Goal: Task Accomplishment & Management: Manage account settings

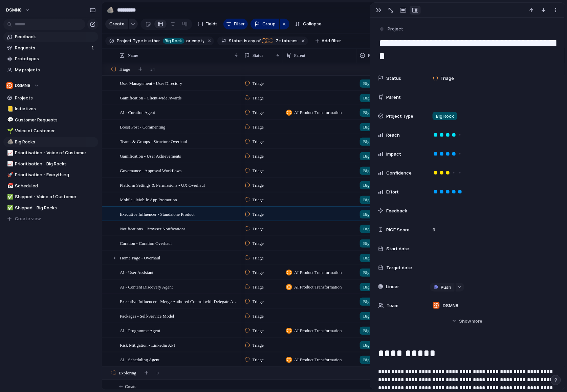
scroll to position [198, 0]
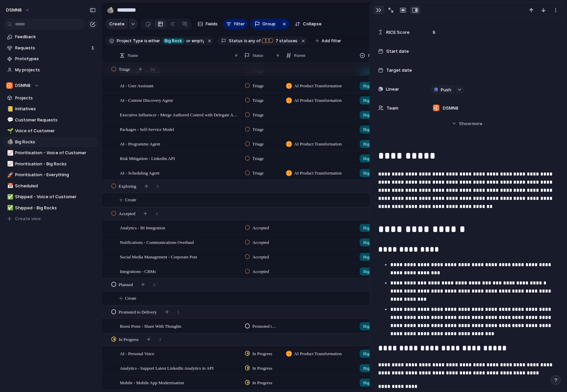
click at [377, 9] on div "button" at bounding box center [378, 9] width 5 height 5
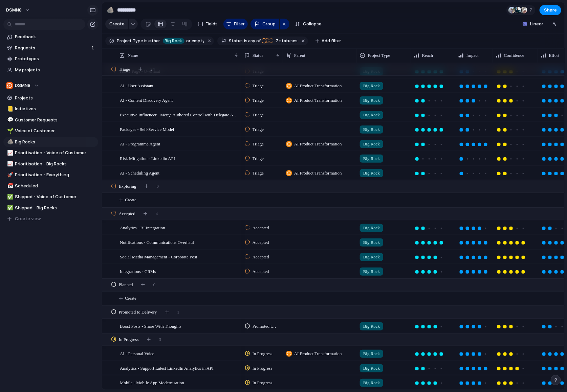
click at [93, 9] on div "button" at bounding box center [93, 10] width 6 height 5
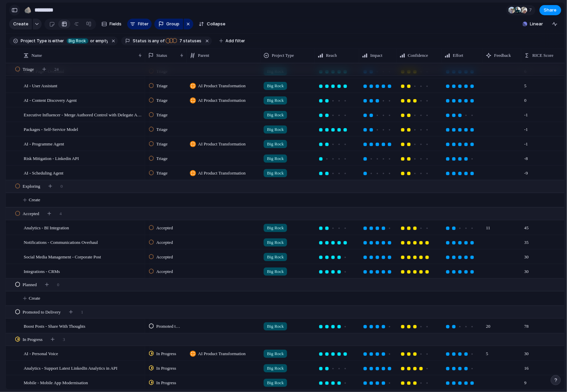
click at [15, 9] on div "button" at bounding box center [15, 10] width 6 height 5
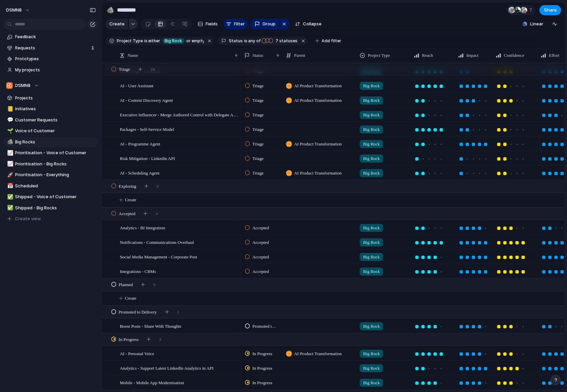
click at [133, 24] on div "button" at bounding box center [133, 24] width 5 height 3
click at [133, 24] on div "Goal Program Initiative Launch Request Project Customize" at bounding box center [283, 196] width 567 height 392
click at [94, 24] on div "button" at bounding box center [92, 24] width 5 height 5
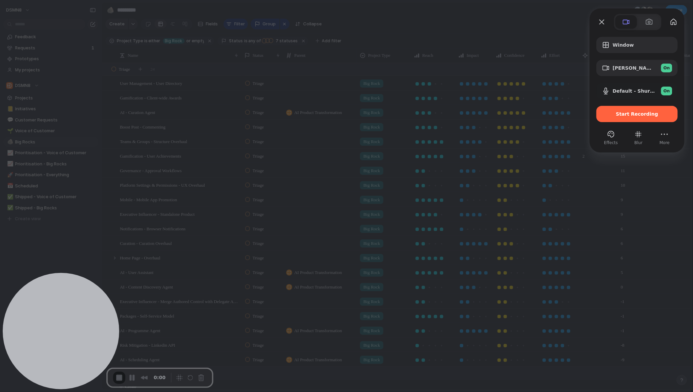
click at [567, 116] on span "Start Recording" at bounding box center [637, 113] width 42 height 5
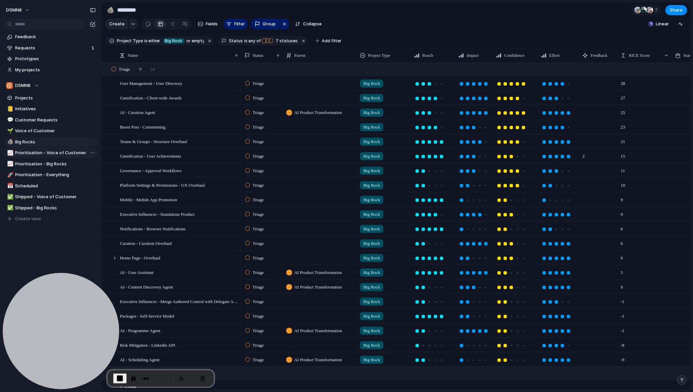
click at [37, 154] on span "Prioritisation - Voice of Customer" at bounding box center [55, 153] width 81 height 7
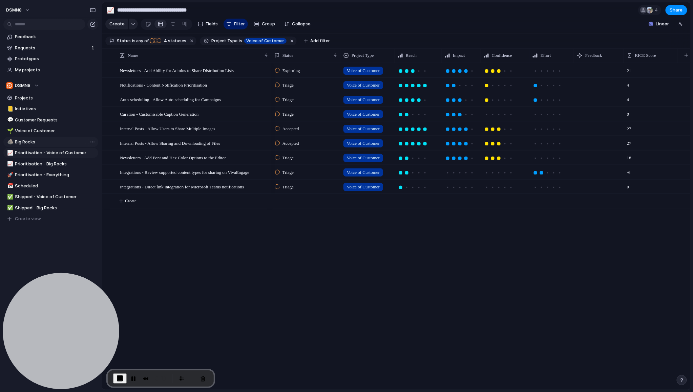
click at [42, 142] on span "Big Rocks" at bounding box center [55, 142] width 81 height 7
type input "*********"
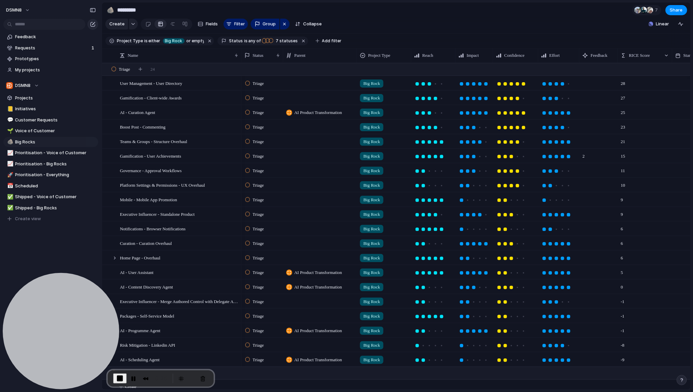
click at [93, 24] on div "button" at bounding box center [92, 24] width 5 height 5
click at [95, 23] on div "button" at bounding box center [92, 24] width 5 height 5
click at [119, 379] on span "End Recording" at bounding box center [120, 379] width 8 height 8
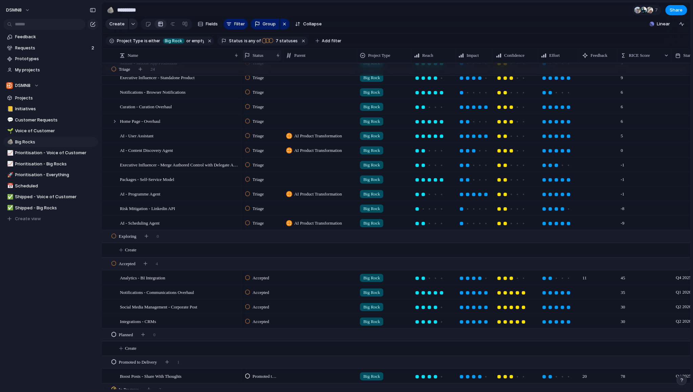
scroll to position [155, 0]
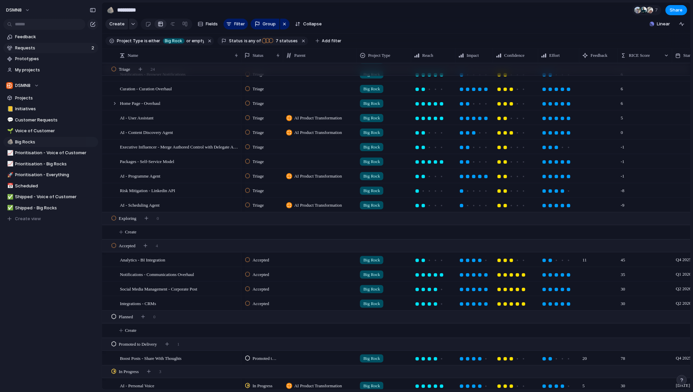
click at [57, 47] on span "Requests" at bounding box center [52, 48] width 74 height 7
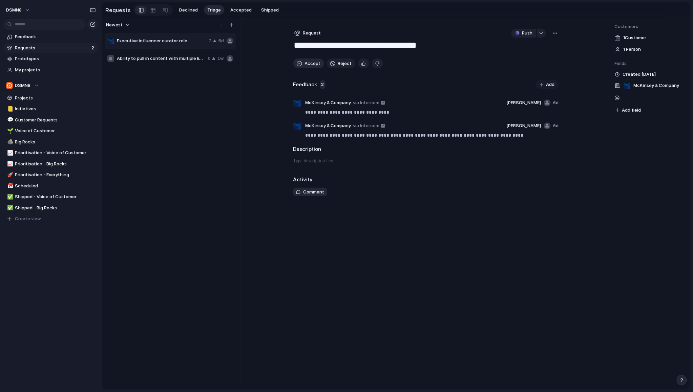
click at [306, 63] on span "Accept" at bounding box center [313, 63] width 16 height 7
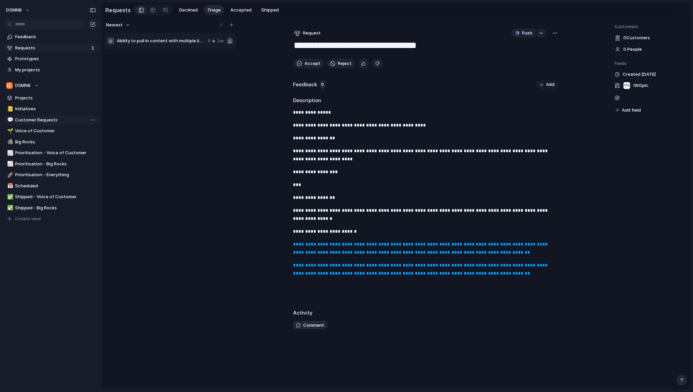
click at [34, 121] on span "Customer Requests" at bounding box center [55, 120] width 81 height 7
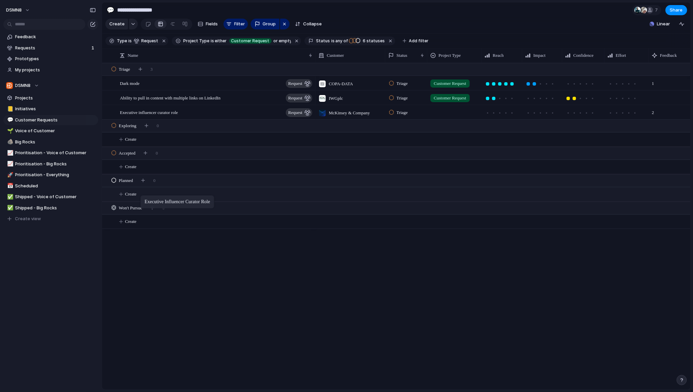
drag, startPoint x: 172, startPoint y: 112, endPoint x: 144, endPoint y: 196, distance: 89.0
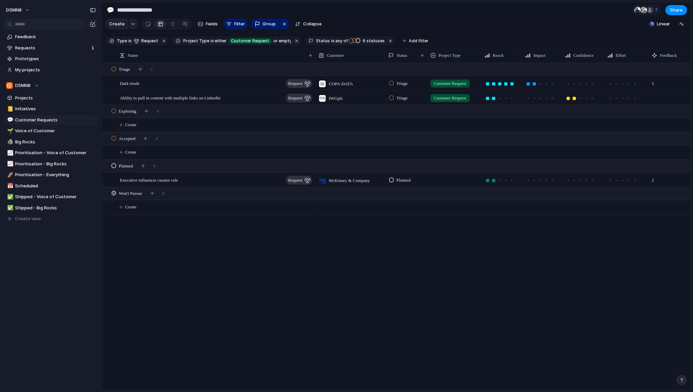
click at [495, 181] on div at bounding box center [494, 181] width 6 height 6
click at [540, 181] on div at bounding box center [540, 180] width 3 height 3
click at [587, 181] on div at bounding box center [586, 180] width 3 height 3
click at [614, 181] on div at bounding box center [616, 181] width 6 height 6
click at [174, 180] on span "Executive influencer curator role" at bounding box center [149, 180] width 58 height 8
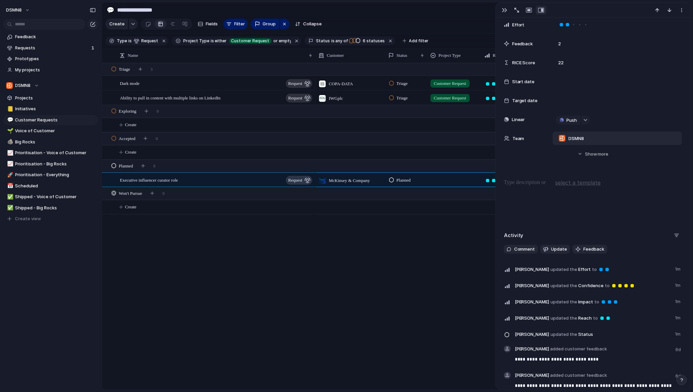
scroll to position [176, 0]
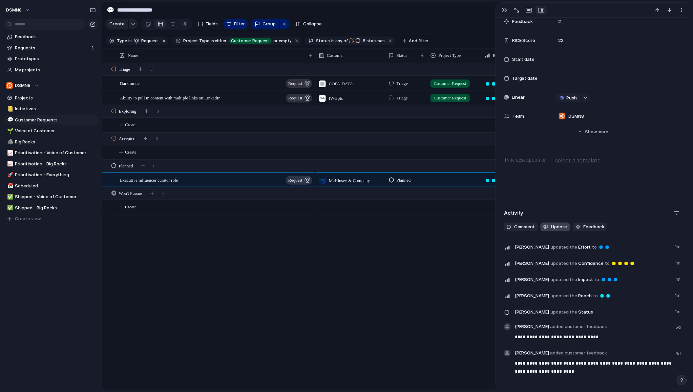
click at [550, 226] on button "Update" at bounding box center [554, 227] width 29 height 9
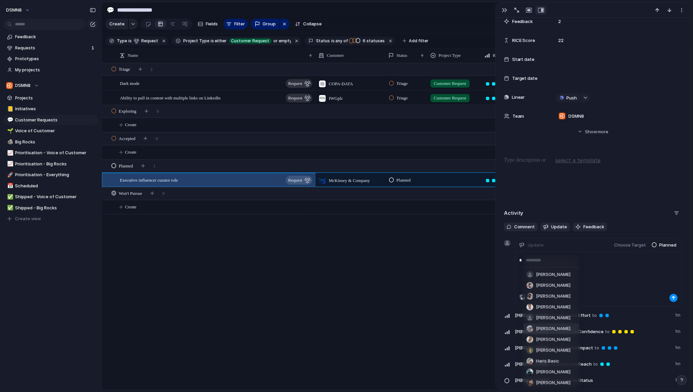
click at [566, 327] on span "Gracie Klingsick" at bounding box center [553, 329] width 35 height 7
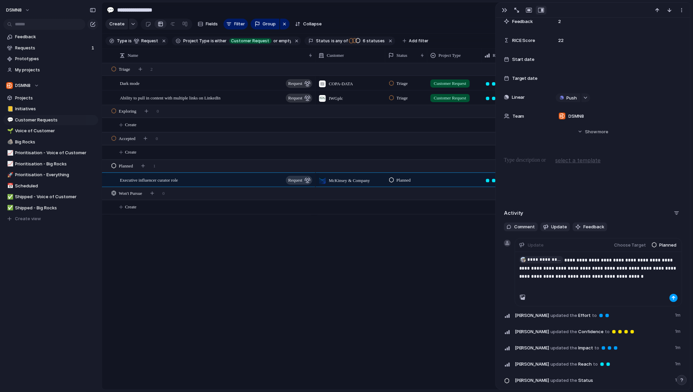
click at [671, 298] on button "button" at bounding box center [673, 298] width 8 height 8
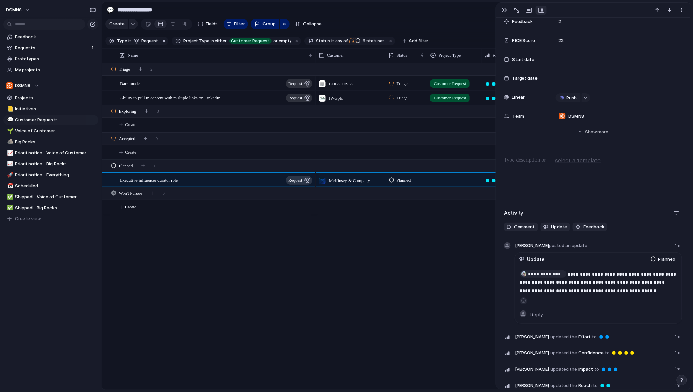
click at [430, 231] on div "COPA-DATA Triage Customer Request 1 0 IWGplc Triage Customer Request 4 McKinsey…" at bounding box center [503, 226] width 375 height 327
click at [502, 10] on div "button" at bounding box center [504, 9] width 5 height 5
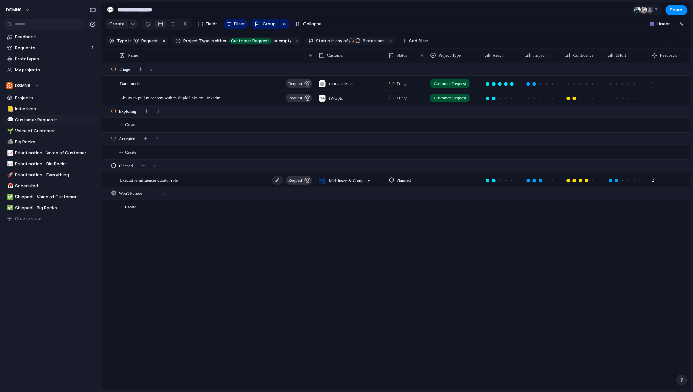
click at [300, 181] on span "request" at bounding box center [295, 180] width 14 height 9
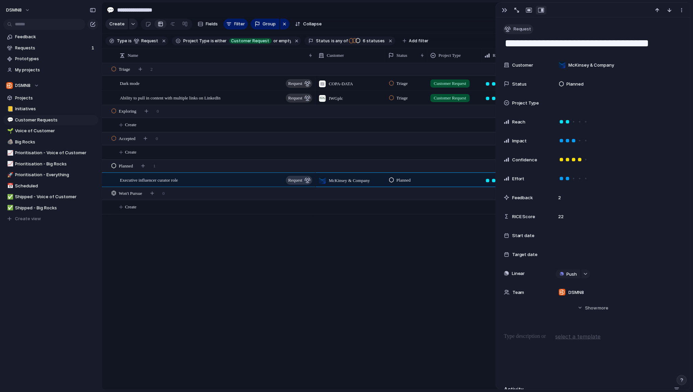
click at [509, 28] on div "button" at bounding box center [507, 29] width 6 height 6
click at [524, 112] on span "Project" at bounding box center [525, 111] width 16 height 7
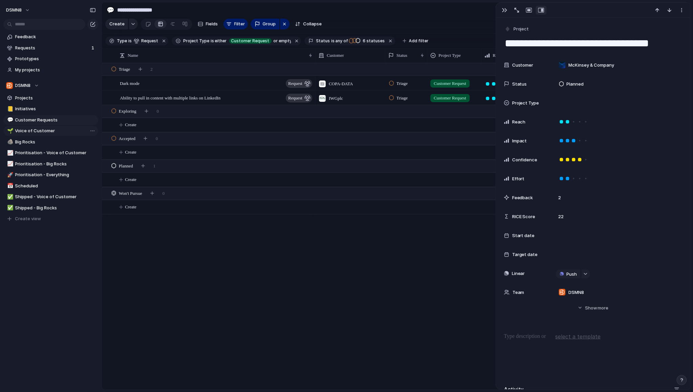
click at [50, 132] on span "Voice of Customer" at bounding box center [55, 131] width 81 height 7
type input "**********"
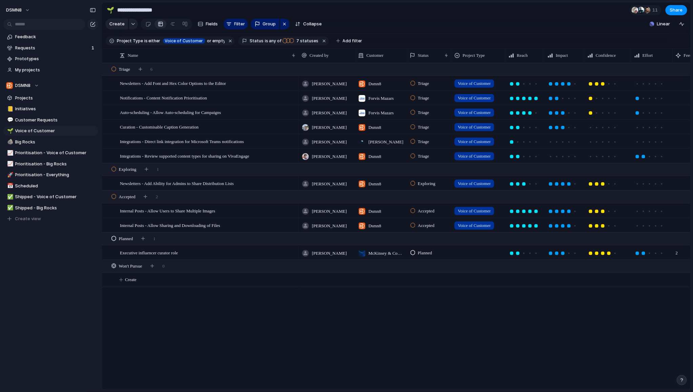
click at [472, 254] on div at bounding box center [478, 251] width 53 height 11
click at [457, 293] on div at bounding box center [459, 292] width 12 height 12
click at [393, 303] on div "Big Rock Voice of Customer Customer Request" at bounding box center [346, 196] width 693 height 392
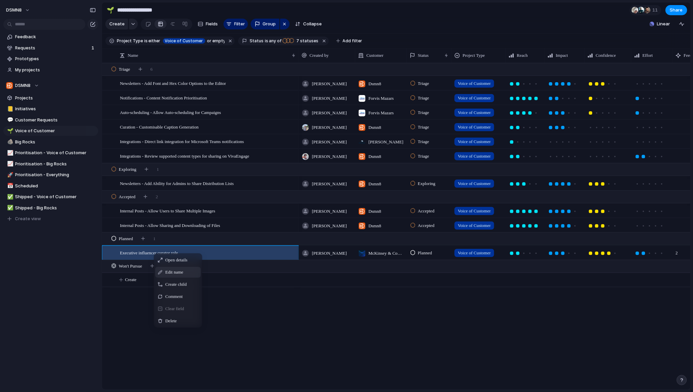
click at [168, 274] on span "Edit name" at bounding box center [174, 272] width 18 height 7
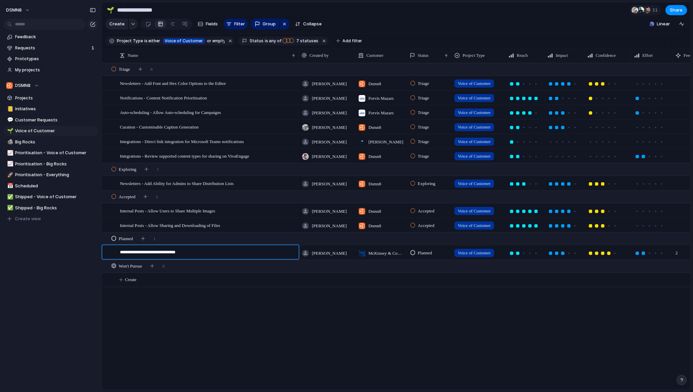
drag, startPoint x: 164, startPoint y: 253, endPoint x: 176, endPoint y: 252, distance: 11.9
click at [164, 253] on textarea "**********" at bounding box center [207, 253] width 174 height 8
drag, startPoint x: 197, startPoint y: 252, endPoint x: 170, endPoint y: 252, distance: 26.7
click at [168, 253] on textarea "**********" at bounding box center [207, 253] width 174 height 8
type textarea "**********"
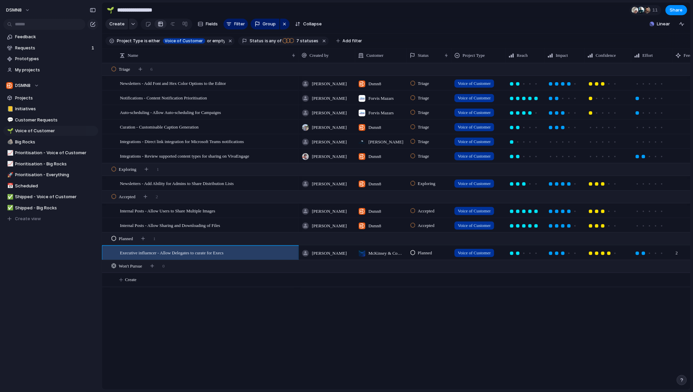
click at [143, 320] on div "Newsletters - Add Font and Hex Color Options to the Editor Notifications - Cont…" at bounding box center [396, 226] width 588 height 327
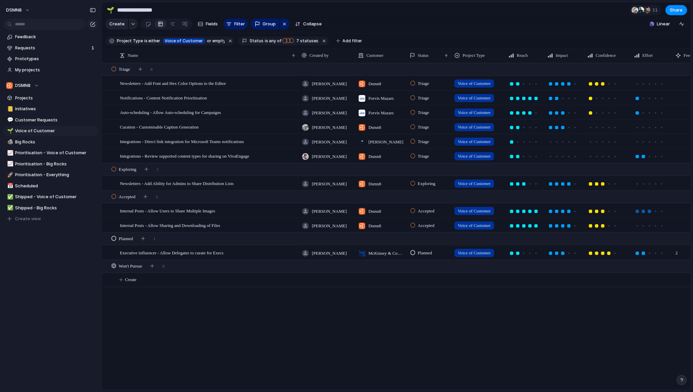
click at [649, 212] on div at bounding box center [649, 211] width 3 height 3
click at [650, 211] on div at bounding box center [649, 211] width 3 height 3
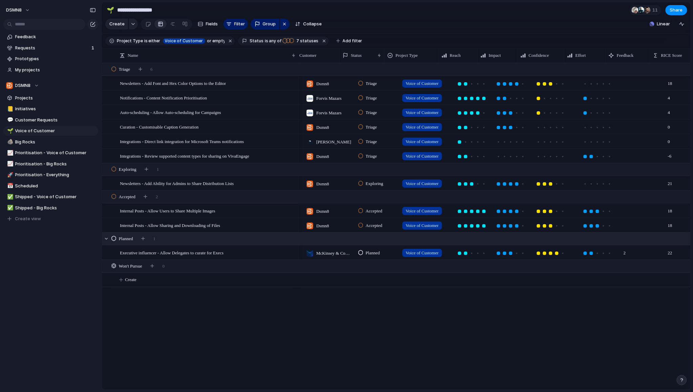
scroll to position [0, 36]
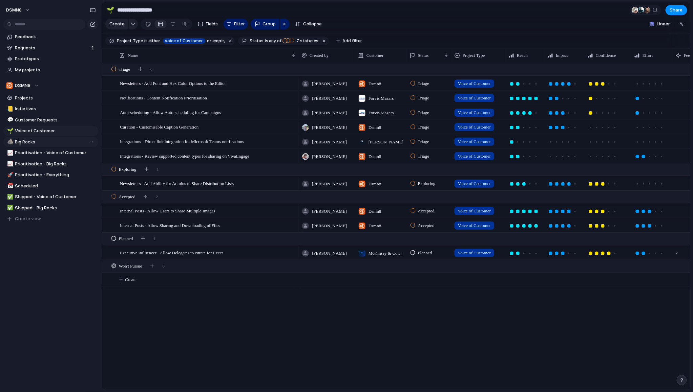
click at [27, 142] on span "Big Rocks" at bounding box center [55, 142] width 81 height 7
type input "*********"
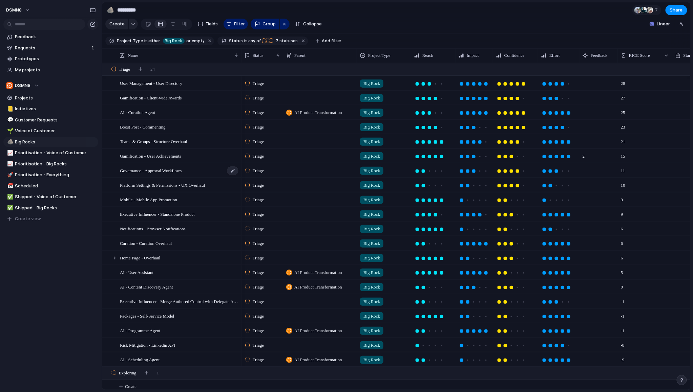
click at [181, 170] on span "Governance - Approval Workflows" at bounding box center [151, 171] width 62 height 8
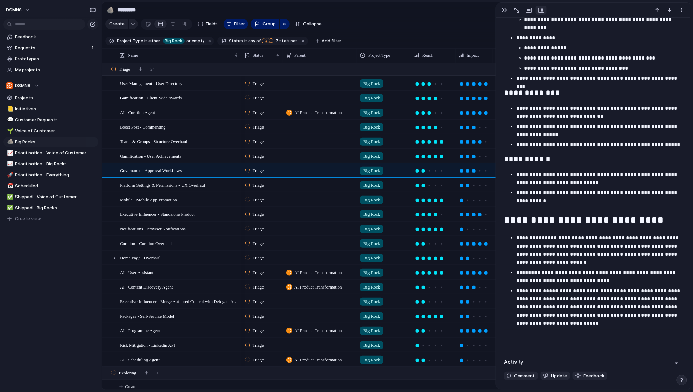
scroll to position [755, 0]
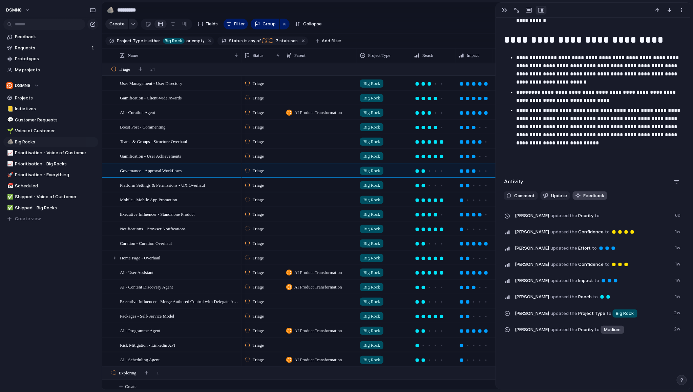
click at [595, 196] on span "Feedback" at bounding box center [593, 196] width 21 height 7
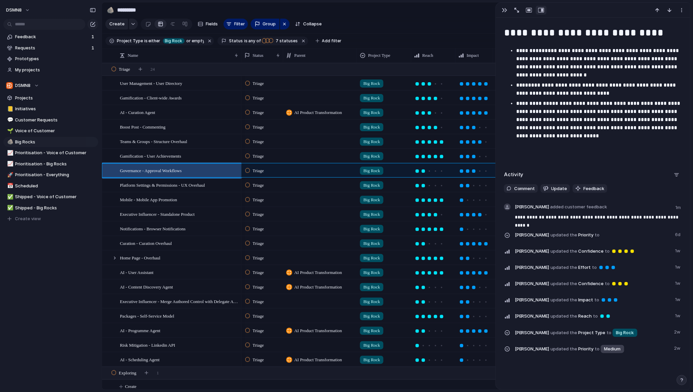
scroll to position [762, 0]
click at [162, 98] on span "Gamification - Client-wide Awards" at bounding box center [151, 98] width 62 height 8
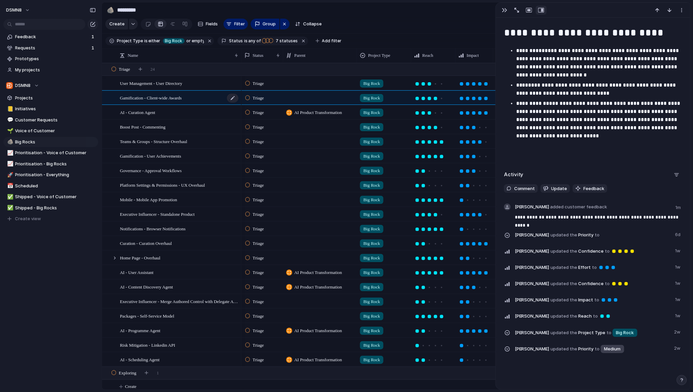
scroll to position [716, 0]
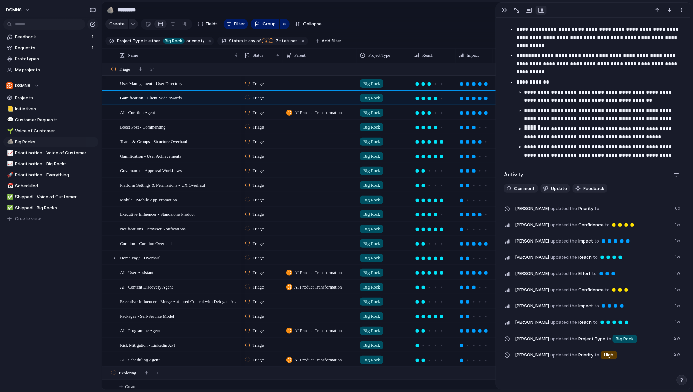
drag, startPoint x: 595, startPoint y: 188, endPoint x: 594, endPoint y: 195, distance: 6.8
click at [595, 188] on span "Feedback" at bounding box center [593, 189] width 21 height 7
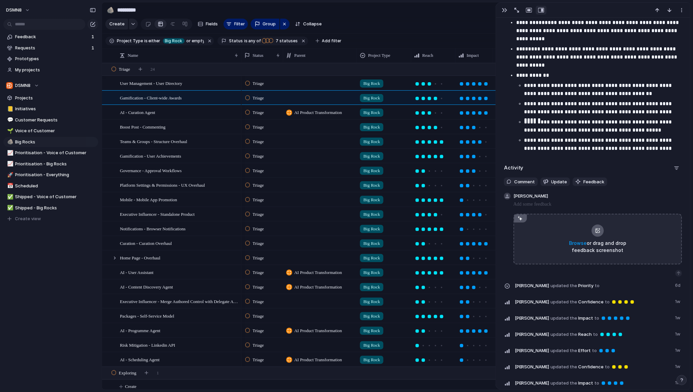
scroll to position [723, 0]
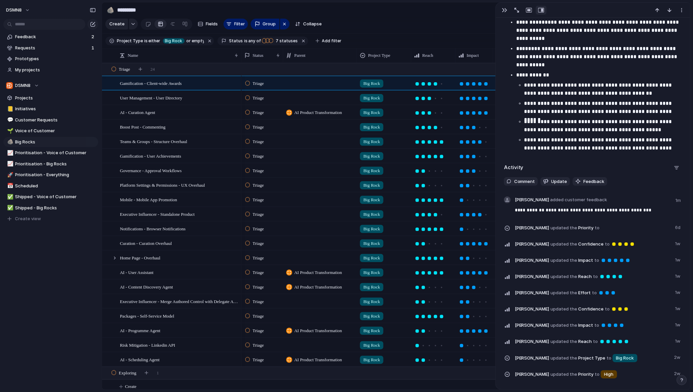
click at [505, 9] on div "button" at bounding box center [504, 9] width 5 height 5
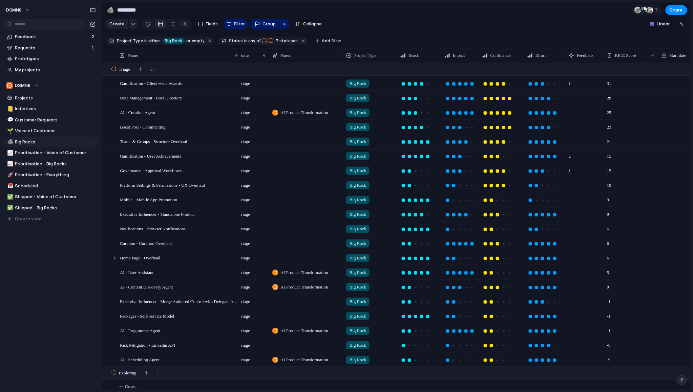
scroll to position [0, 20]
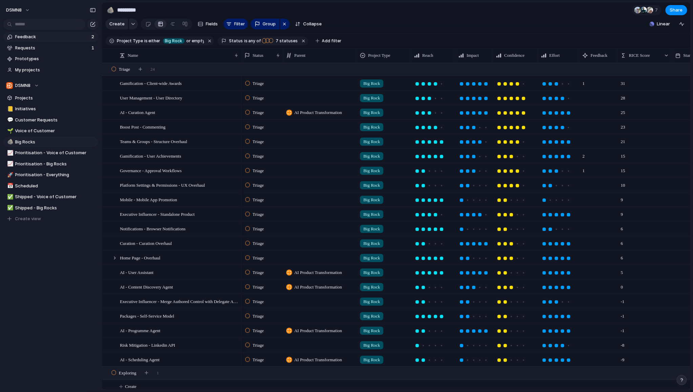
click at [57, 37] on span "Feedback" at bounding box center [52, 37] width 74 height 7
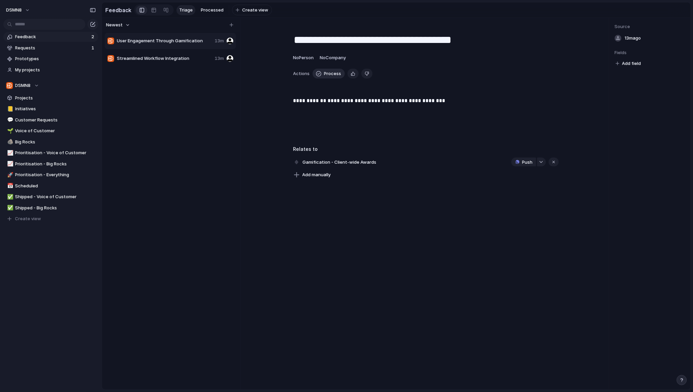
click at [325, 75] on span "Process" at bounding box center [332, 73] width 17 height 7
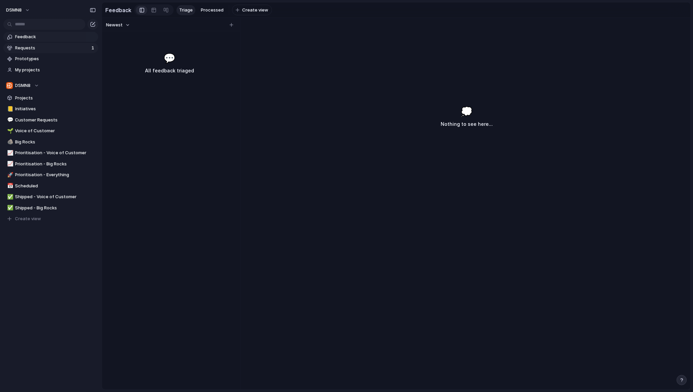
click at [58, 48] on span "Requests" at bounding box center [52, 48] width 74 height 7
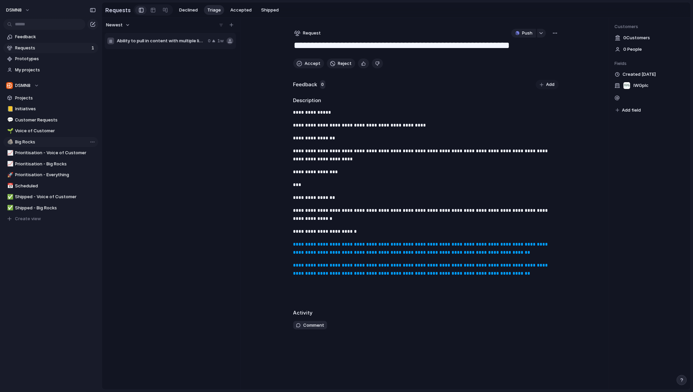
click at [46, 143] on span "Big Rocks" at bounding box center [55, 142] width 81 height 7
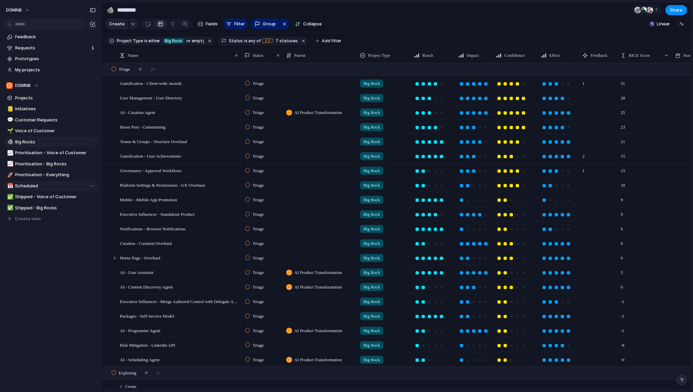
click at [43, 187] on span "Scheduled" at bounding box center [55, 186] width 81 height 7
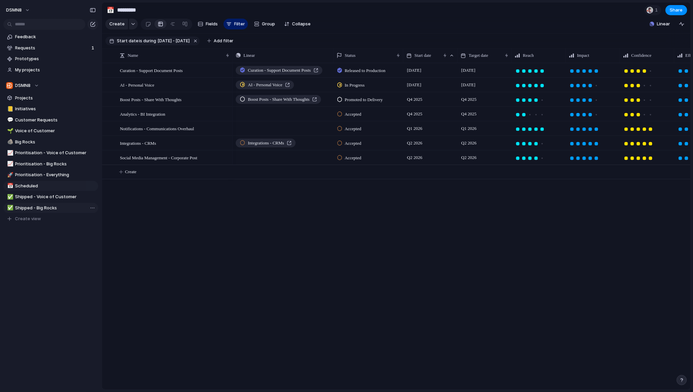
click at [44, 208] on span "Shipped - Big Rocks" at bounding box center [55, 208] width 81 height 7
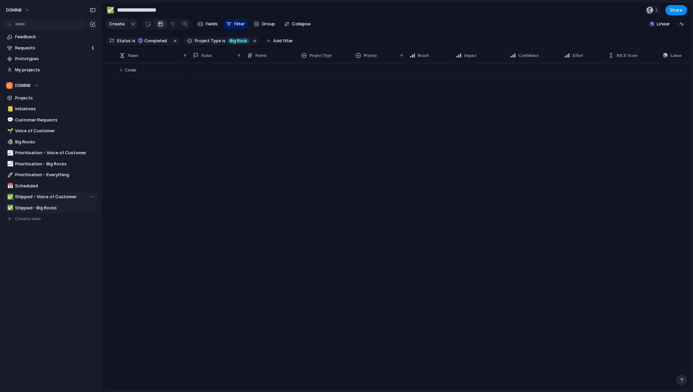
click at [46, 197] on span "Shipped - Voice of Customer" at bounding box center [55, 197] width 81 height 7
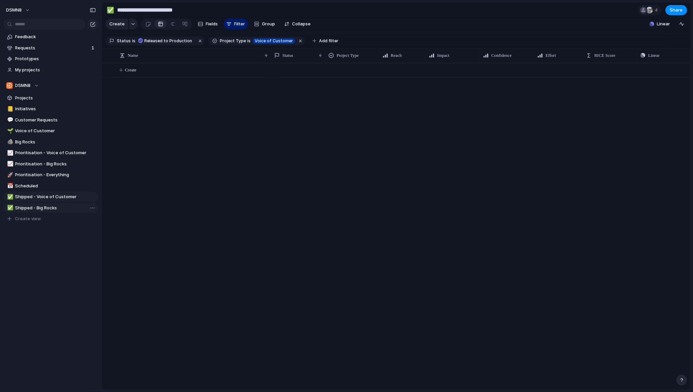
click at [45, 207] on span "Shipped - Big Rocks" at bounding box center [55, 208] width 81 height 7
type input "**********"
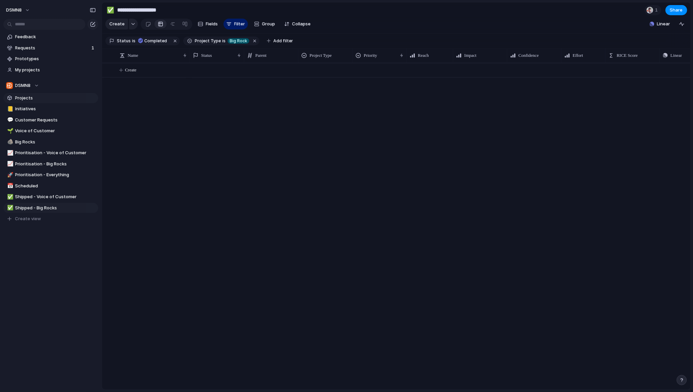
click at [27, 101] on span "Projects" at bounding box center [55, 98] width 81 height 7
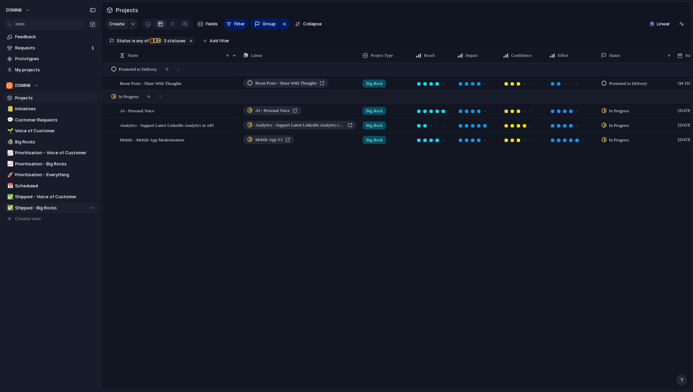
click at [51, 209] on span "Shipped - Big Rocks" at bounding box center [55, 208] width 81 height 7
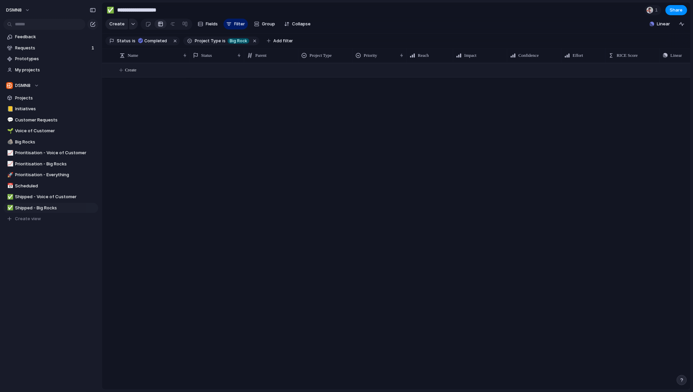
click at [123, 70] on button "Create" at bounding box center [405, 70] width 592 height 14
type textarea "*"
click at [159, 231] on div "Create" at bounding box center [396, 226] width 588 height 327
click at [201, 69] on button "Create" at bounding box center [405, 70] width 592 height 14
click at [157, 40] on span "Completed" at bounding box center [155, 41] width 23 height 6
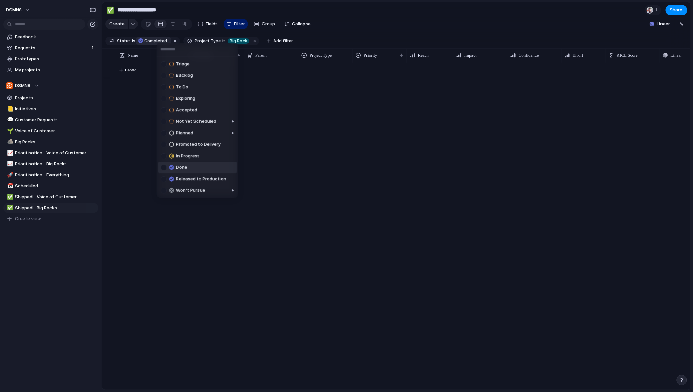
click at [163, 167] on div at bounding box center [164, 168] width 6 height 6
click at [164, 179] on div at bounding box center [164, 179] width 6 height 6
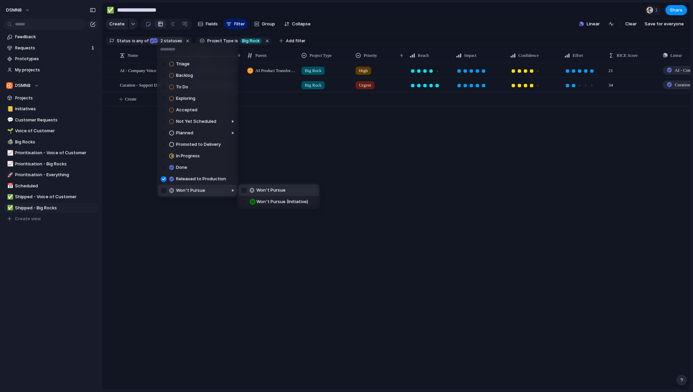
click at [184, 235] on div "Triage Backlog To Do Exploring Accepted Not Yet Scheduled Planned Promoted to D…" at bounding box center [346, 196] width 693 height 392
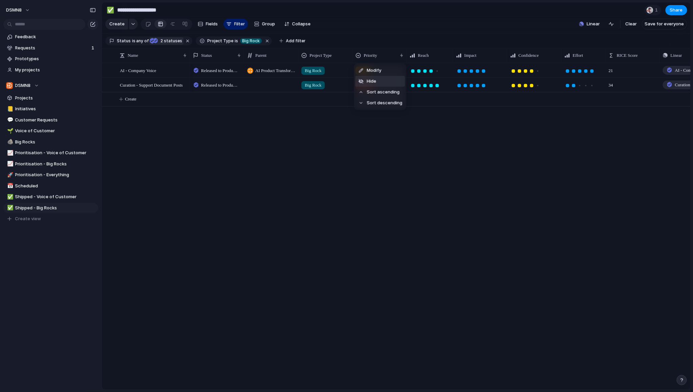
click at [375, 81] on span "Hide" at bounding box center [371, 81] width 9 height 7
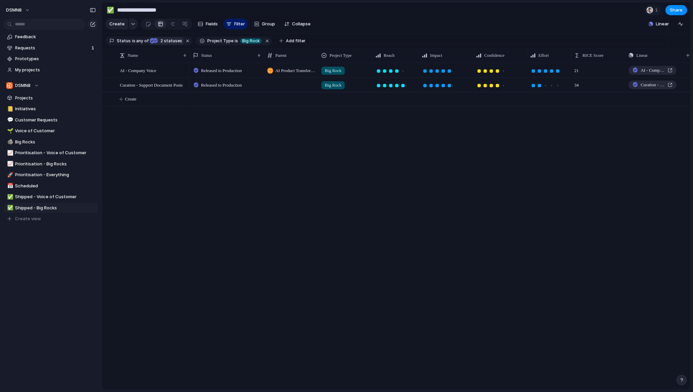
drag, startPoint x: 243, startPoint y: 55, endPoint x: 264, endPoint y: 55, distance: 21.0
click at [262, 55] on div at bounding box center [263, 55] width 3 height 14
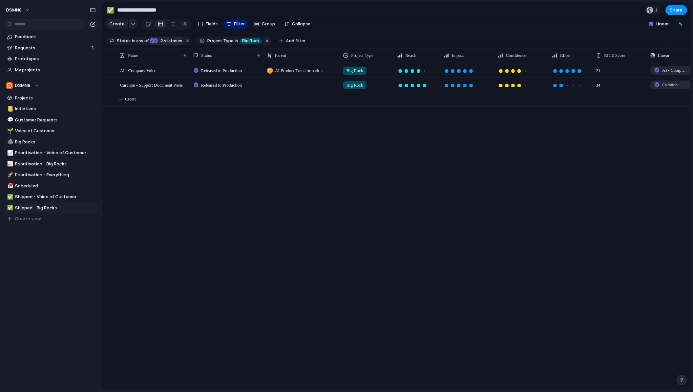
drag, startPoint x: 319, startPoint y: 54, endPoint x: 341, endPoint y: 55, distance: 22.0
click at [340, 55] on div at bounding box center [339, 55] width 3 height 14
drag, startPoint x: 646, startPoint y: 55, endPoint x: 633, endPoint y: 55, distance: 13.5
click at [633, 55] on div at bounding box center [632, 55] width 3 height 14
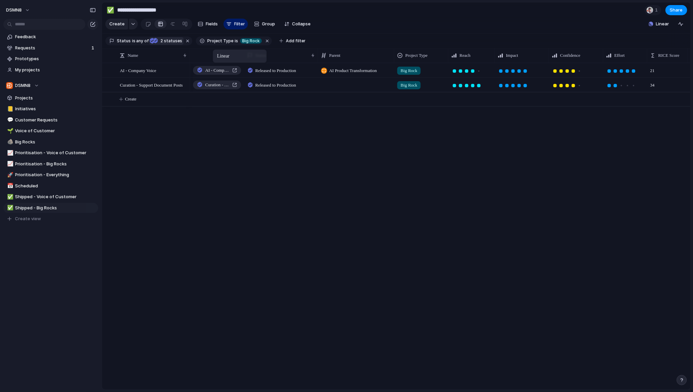
drag, startPoint x: 661, startPoint y: 54, endPoint x: 216, endPoint y: 51, distance: 444.5
click at [242, 229] on div "Released to Production AI Product Transformation Big Rock 21 AI - Company Voice…" at bounding box center [440, 226] width 500 height 327
click at [29, 197] on span "Shipped - Voice of Customer" at bounding box center [55, 197] width 81 height 7
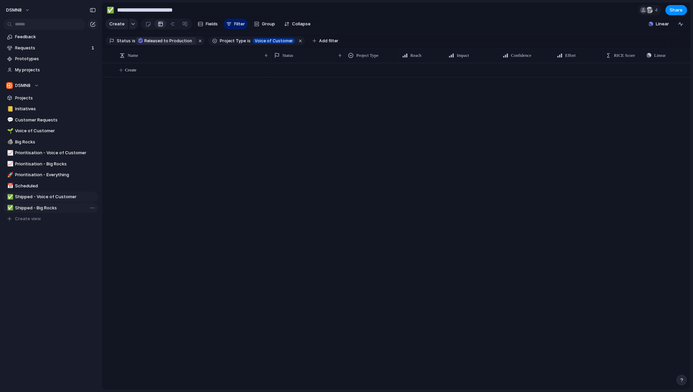
click at [29, 208] on span "Shipped - Big Rocks" at bounding box center [55, 208] width 81 height 7
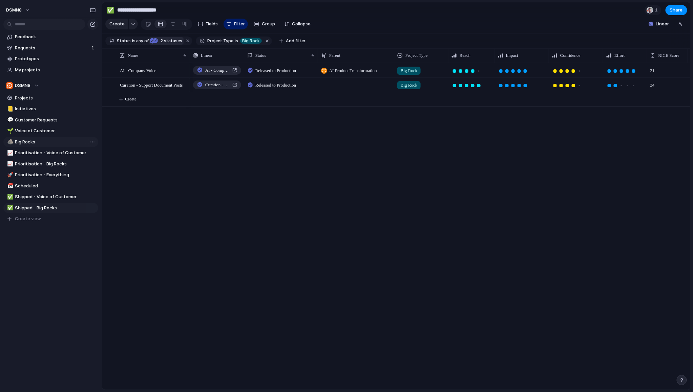
click at [33, 141] on span "Big Rocks" at bounding box center [55, 142] width 81 height 7
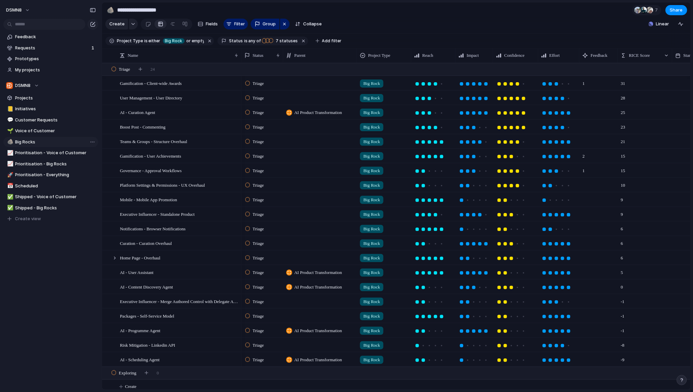
type input "*********"
